Goal: Navigation & Orientation: Find specific page/section

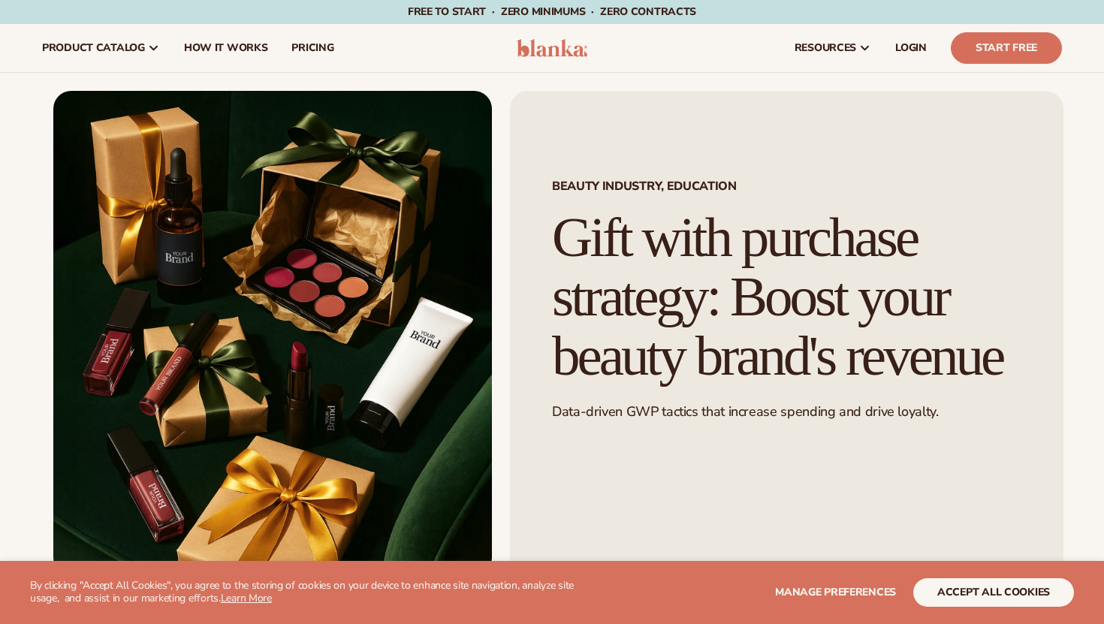
click at [577, 47] on img at bounding box center [552, 48] width 71 height 18
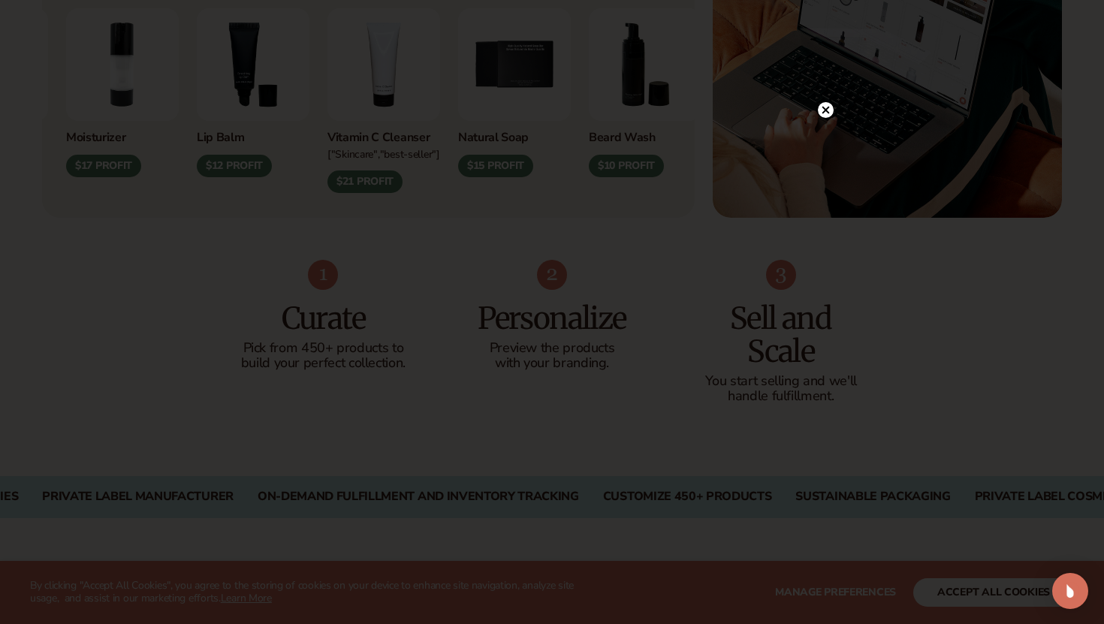
scroll to position [887, 0]
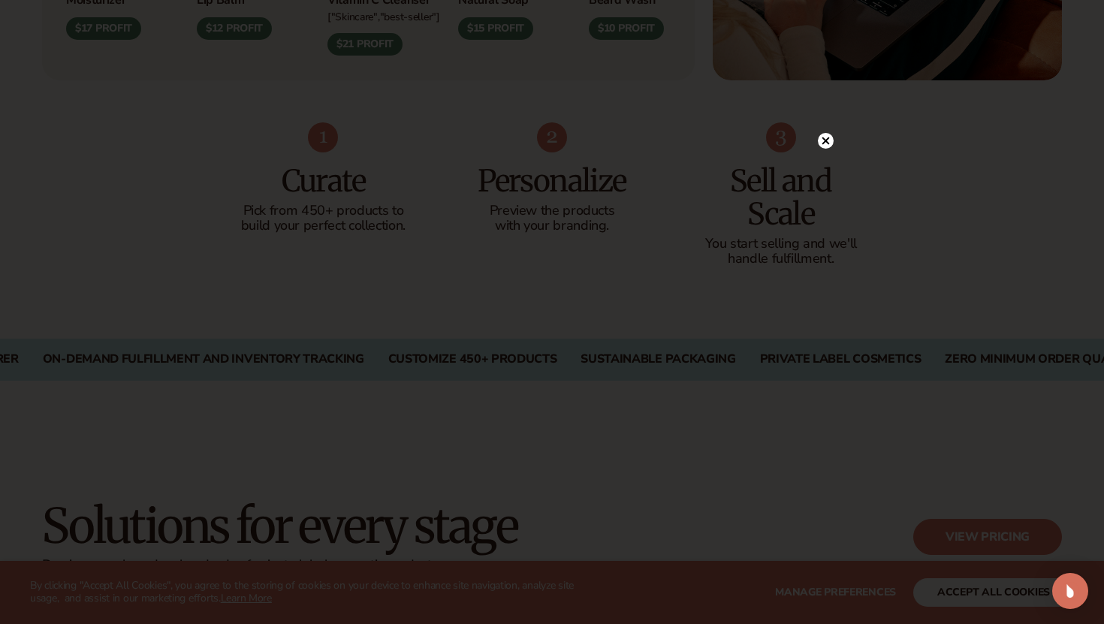
click at [838, 137] on div at bounding box center [552, 312] width 1104 height 624
click at [833, 137] on icon at bounding box center [826, 141] width 16 height 16
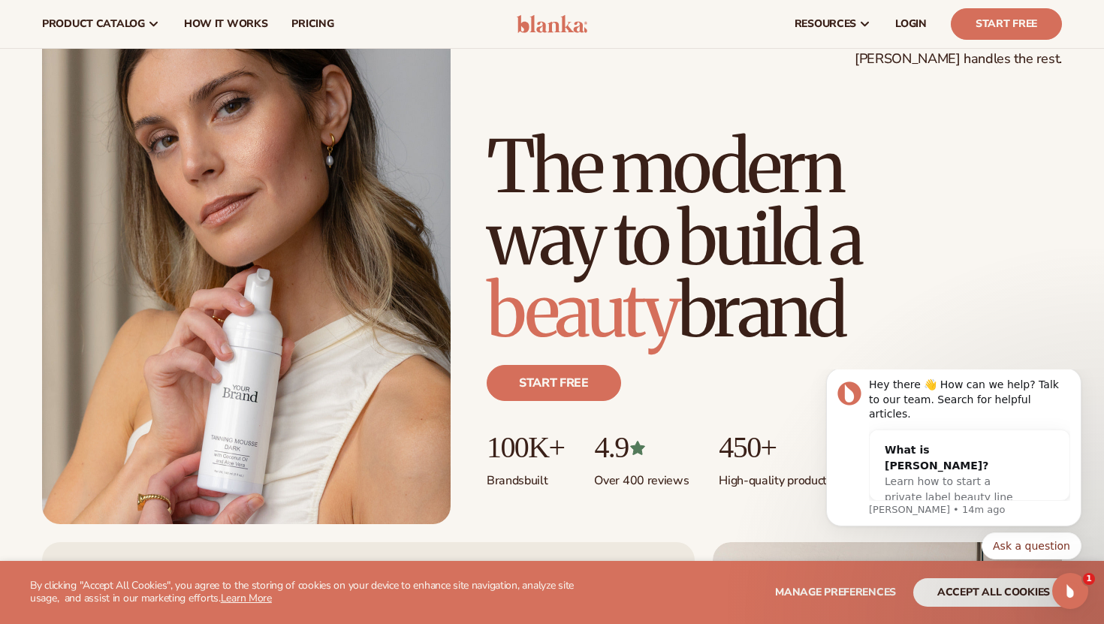
scroll to position [0, 0]
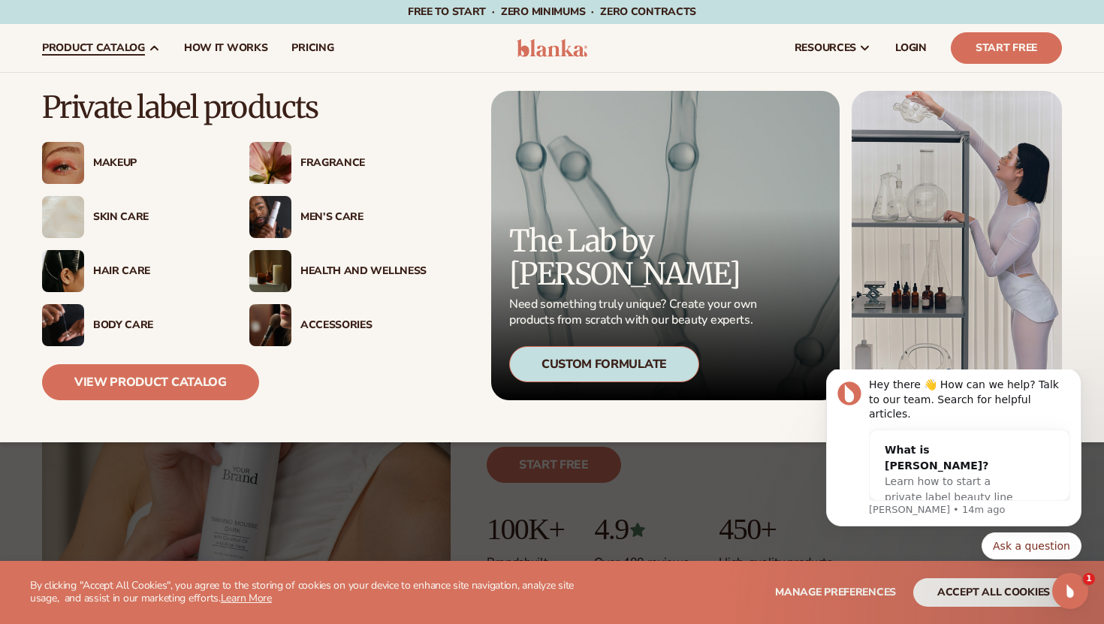
click at [318, 202] on div "Men’s Care" at bounding box center [337, 217] width 177 height 42
